Goal: Check status

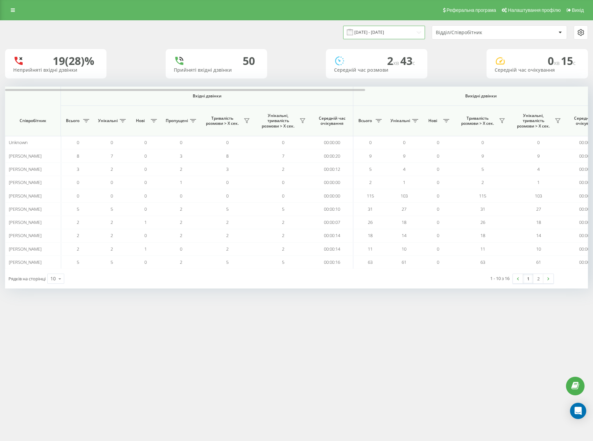
click at [404, 36] on input "[DATE] - [DATE]" at bounding box center [384, 32] width 82 height 13
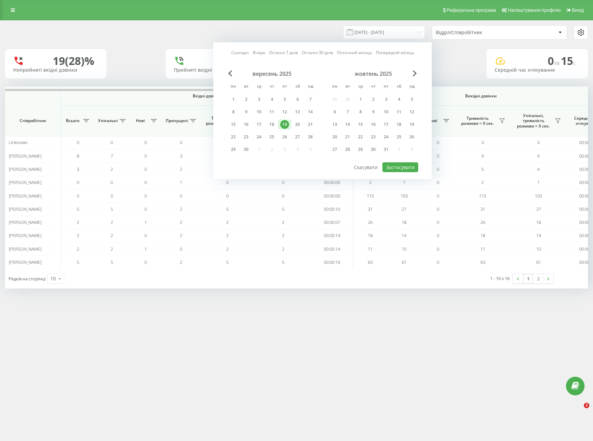
click at [280, 127] on div "19" at bounding box center [284, 124] width 13 height 10
click at [391, 170] on button "Застосувати" at bounding box center [400, 167] width 36 height 10
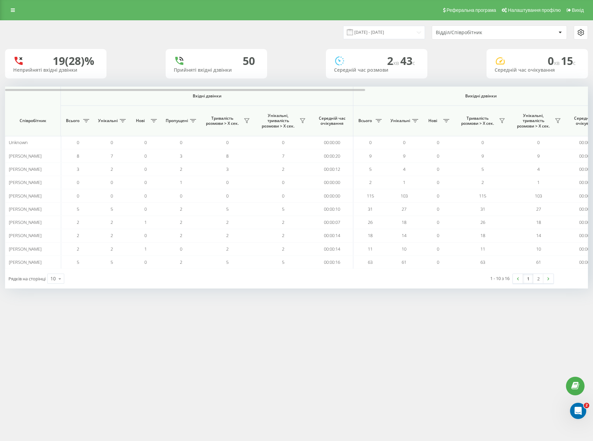
click at [465, 36] on div "Відділ/Співробітник" at bounding box center [499, 33] width 134 height 14
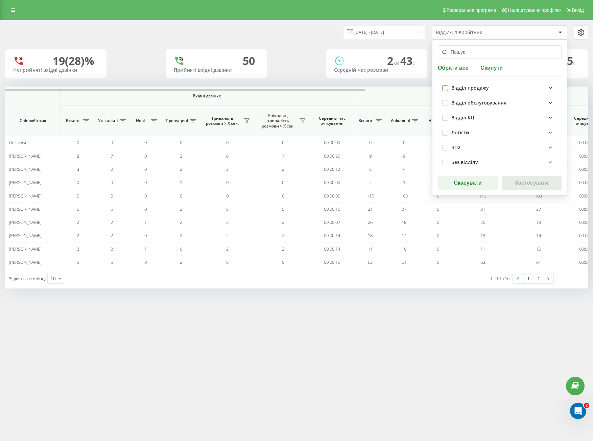
click at [445, 85] on label at bounding box center [445, 85] width 6 height 0
checkbox input "true"
click at [442, 103] on div "Відділ продажу Відділ обслуговування Відділ КЦ Логісти ВП2 Без відділу" at bounding box center [500, 120] width 124 height 88
click at [443, 107] on div "Відділ обслуговування" at bounding box center [500, 102] width 116 height 15
click at [445, 100] on label at bounding box center [445, 100] width 6 height 0
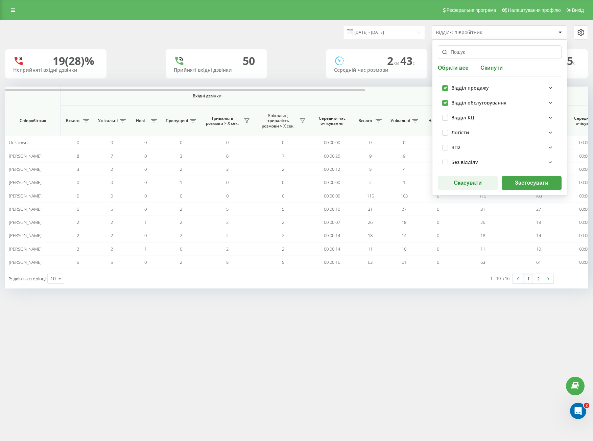
checkbox input "true"
click at [521, 184] on button "Застосувати" at bounding box center [531, 183] width 60 height 14
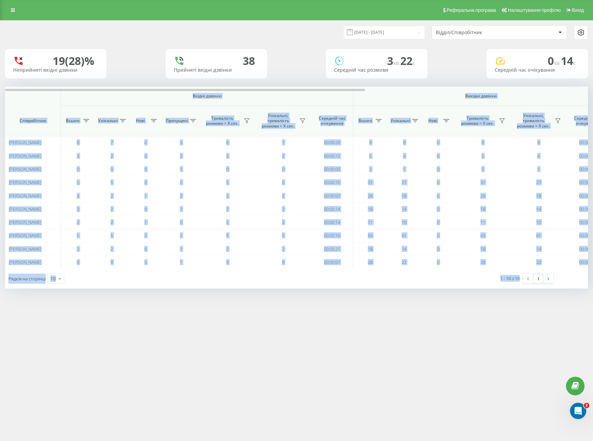
drag, startPoint x: 37, startPoint y: 97, endPoint x: 512, endPoint y: 301, distance: 516.9
click at [517, 314] on div "Реферальна програма Налаштування профілю Вихід [DATE] - [DATE] Відділ/Співробіт…" at bounding box center [296, 220] width 593 height 441
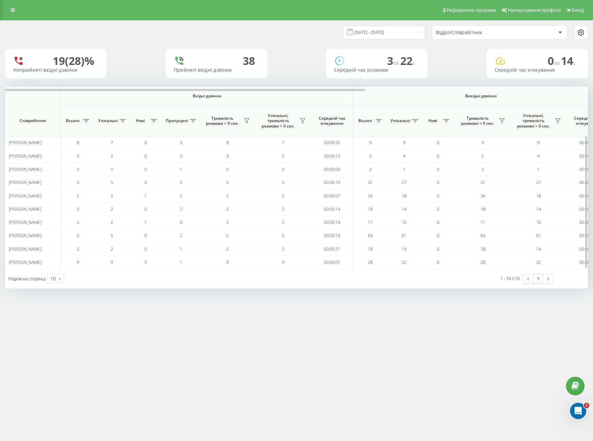
drag, startPoint x: 505, startPoint y: 282, endPoint x: 36, endPoint y: 106, distance: 500.5
click at [38, 106] on th "Співробітник" at bounding box center [33, 121] width 56 height 30
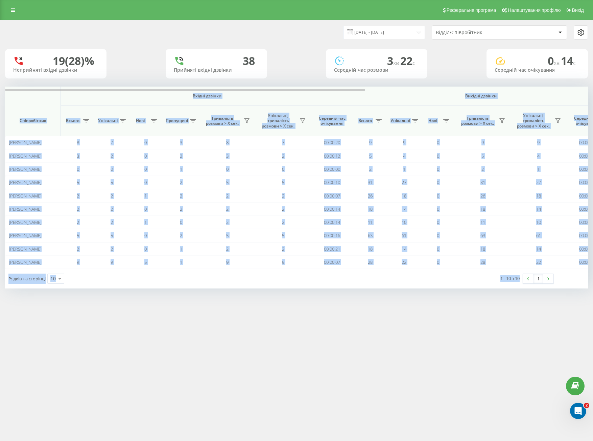
drag, startPoint x: 22, startPoint y: 98, endPoint x: 515, endPoint y: 290, distance: 529.2
click at [525, 298] on div "[DATE] - [DATE] Відділ/Співробітник 19 (28)% Неприйняті вхідні дзвінки [GEOGRAP…" at bounding box center [296, 160] width 593 height 281
drag, startPoint x: 502, startPoint y: 276, endPoint x: 502, endPoint y: 282, distance: 5.4
copy div "Loremi dolorsi Ametcon adipisc Eli seddoei Temporincidi Utlabo Etdolorem Aliq E…"
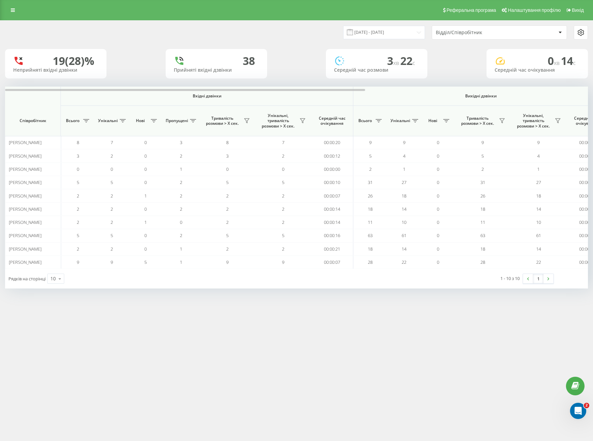
click at [316, 35] on div "[DATE] - [DATE] Відділ/Співробітник" at bounding box center [441, 32] width 291 height 14
click at [392, 34] on input "[DATE] - [DATE]" at bounding box center [384, 32] width 82 height 13
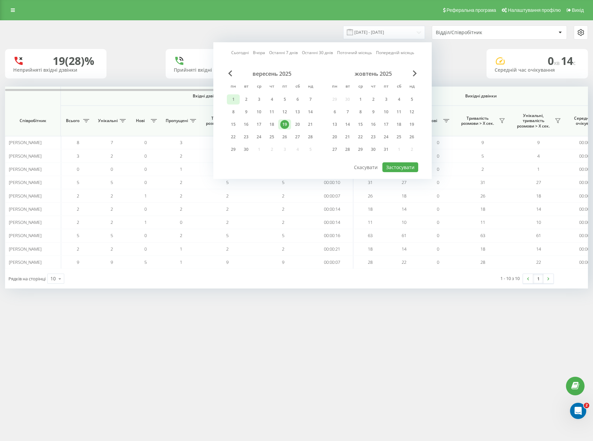
click at [231, 102] on div "1" at bounding box center [233, 99] width 9 height 9
click at [284, 125] on div "19" at bounding box center [284, 124] width 9 height 9
click at [237, 137] on div "22" at bounding box center [233, 136] width 9 height 9
click at [230, 97] on div "1" at bounding box center [233, 99] width 9 height 9
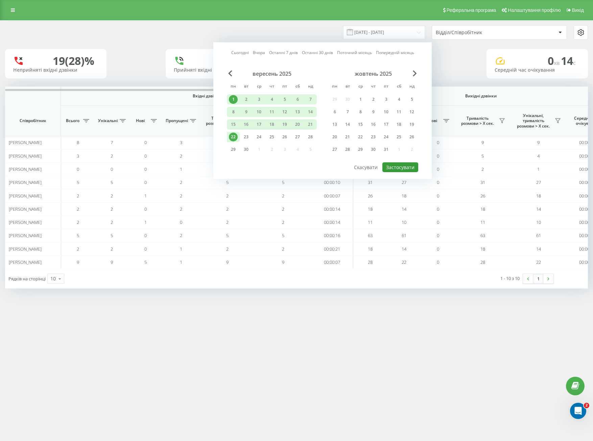
click at [404, 168] on button "Застосувати" at bounding box center [400, 167] width 36 height 10
type input "[DATE] - [DATE]"
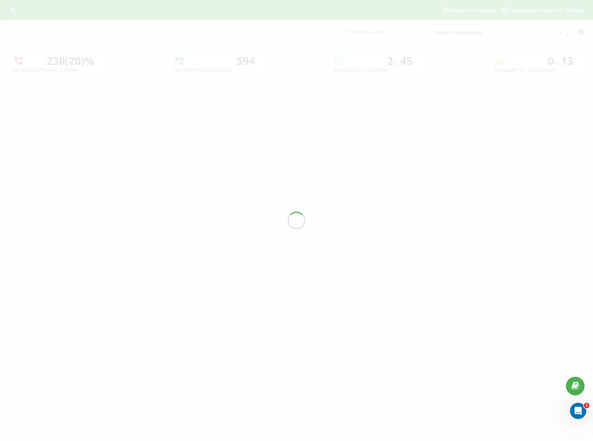
click at [471, 28] on div "[DATE] - [DATE] Відділ/Співробітник 238 (20)% Неприйняті вхідні дзвінки 594 При…" at bounding box center [296, 50] width 582 height 58
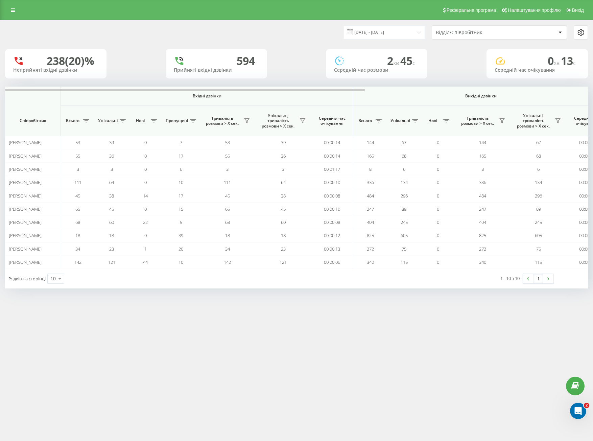
click at [465, 32] on div "Відділ/Співробітник" at bounding box center [476, 33] width 81 height 6
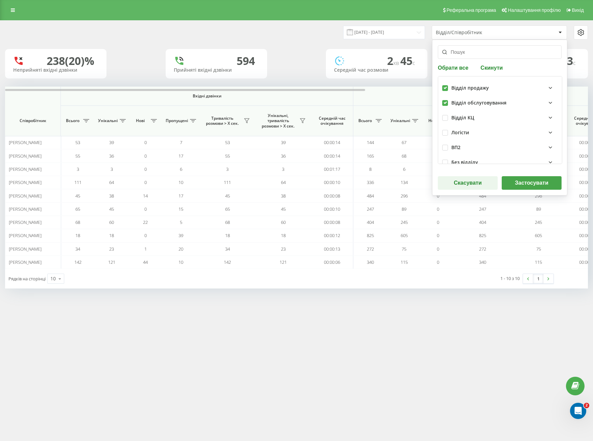
click at [523, 184] on button "Застосувати" at bounding box center [531, 183] width 60 height 14
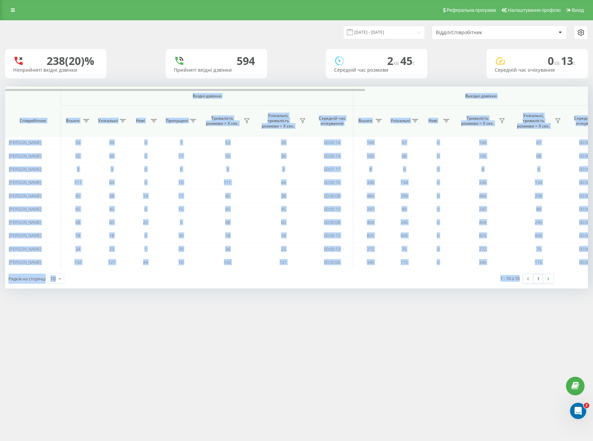
drag, startPoint x: 28, startPoint y: 100, endPoint x: 525, endPoint y: 302, distance: 536.7
click at [530, 312] on div "Реферальна програма Налаштування профілю Вихід [DATE] - [DATE] Відділ/Співробіт…" at bounding box center [296, 220] width 593 height 441
copy div "Loremi dolorsi Ametcon adipisc Eli seddoei Temporincidi Utlabo Etdolorem Aliq E…"
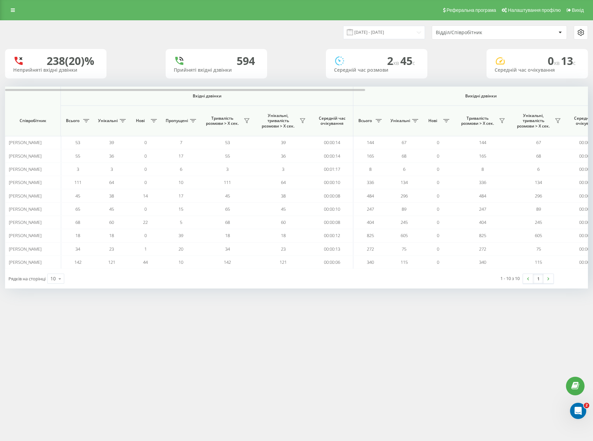
click at [468, 32] on div "Відділ/Співробітник" at bounding box center [476, 33] width 81 height 6
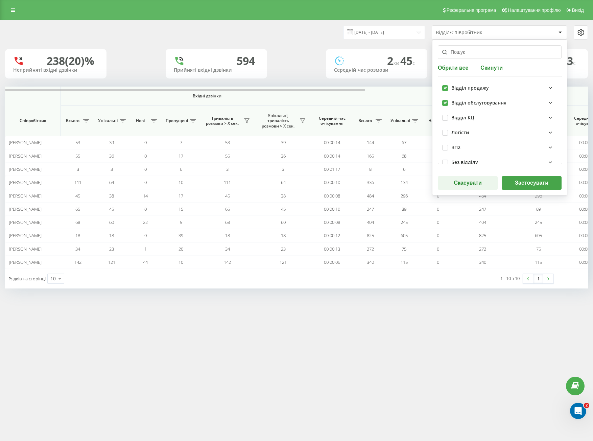
click at [522, 185] on button "Застосувати" at bounding box center [531, 183] width 60 height 14
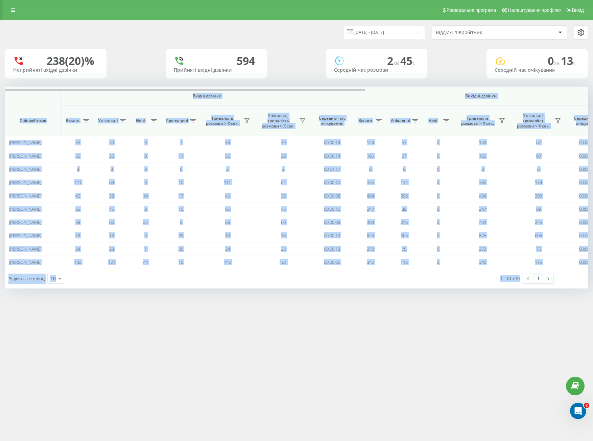
drag, startPoint x: 29, startPoint y: 100, endPoint x: 525, endPoint y: 289, distance: 530.7
click at [529, 296] on div "[DATE] - [DATE] Відділ/Співробітник 238 (20)% Неприйняті вхідні дзвінки 594 При…" at bounding box center [296, 160] width 593 height 281
copy div "Loremi dolorsi Ametcon adipisc Eli seddoei Temporincidi Utlabo Etdolorem Aliq E…"
